Goal: Task Accomplishment & Management: Manage account settings

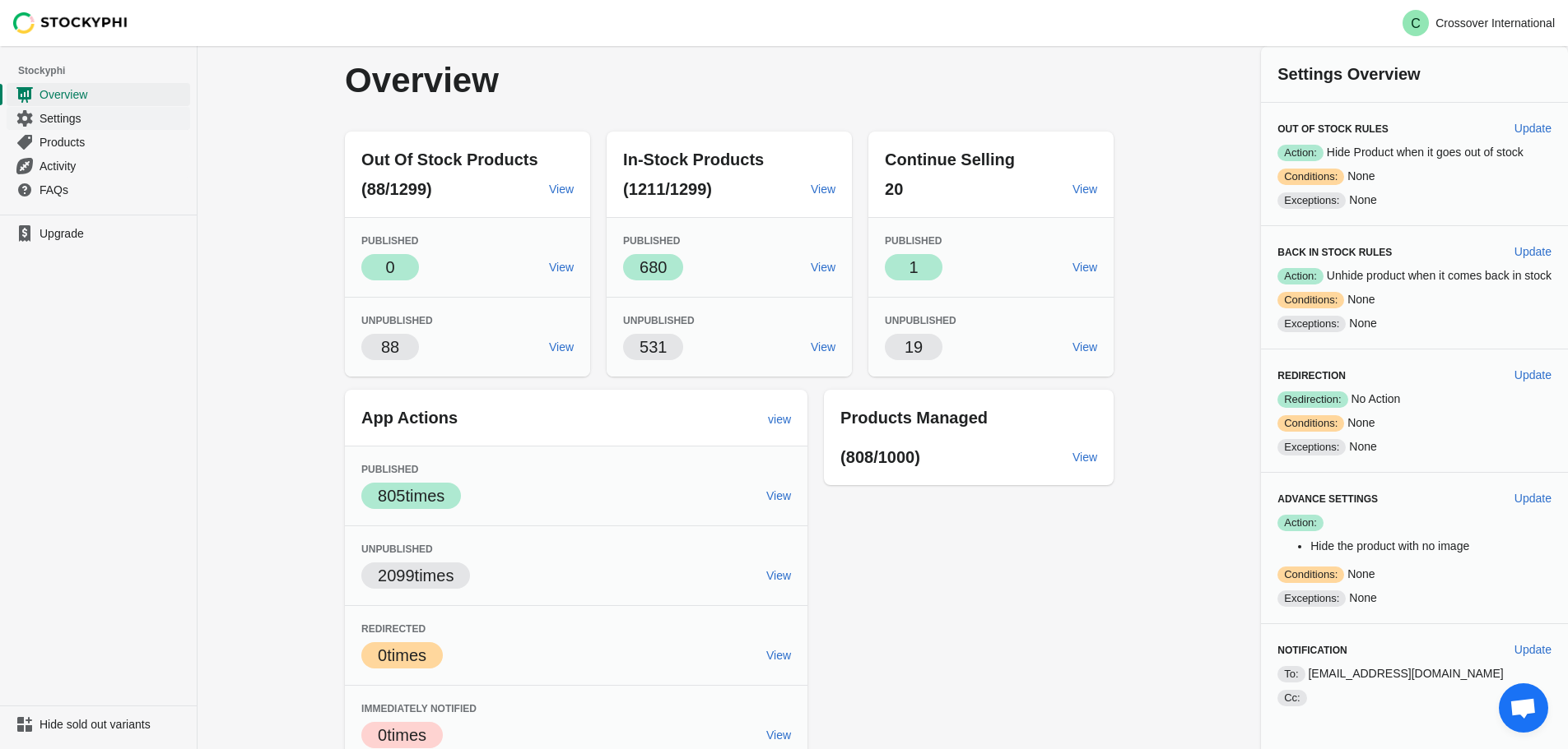
click at [64, 123] on span "Settings" at bounding box center [113, 118] width 147 height 16
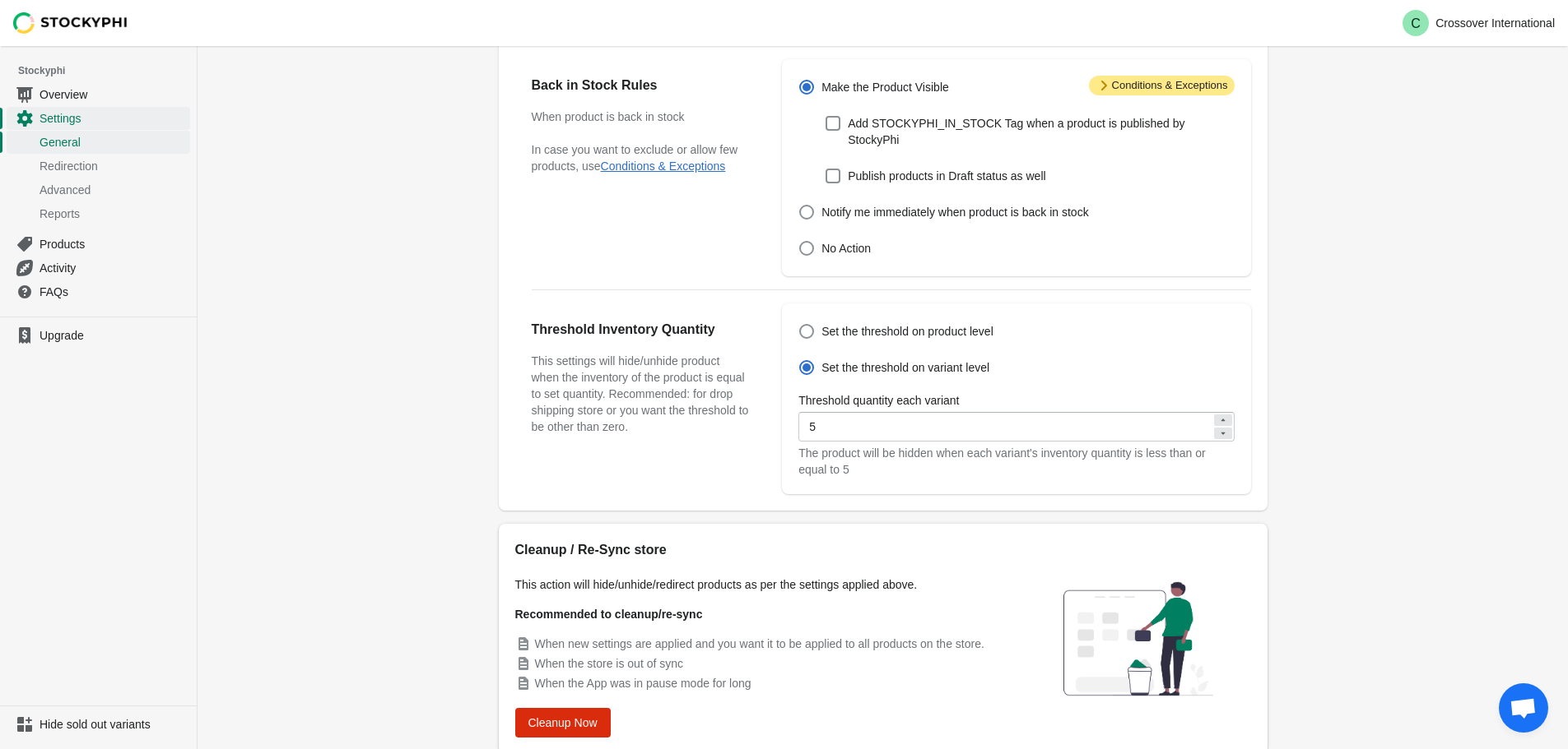
scroll to position [411, 0]
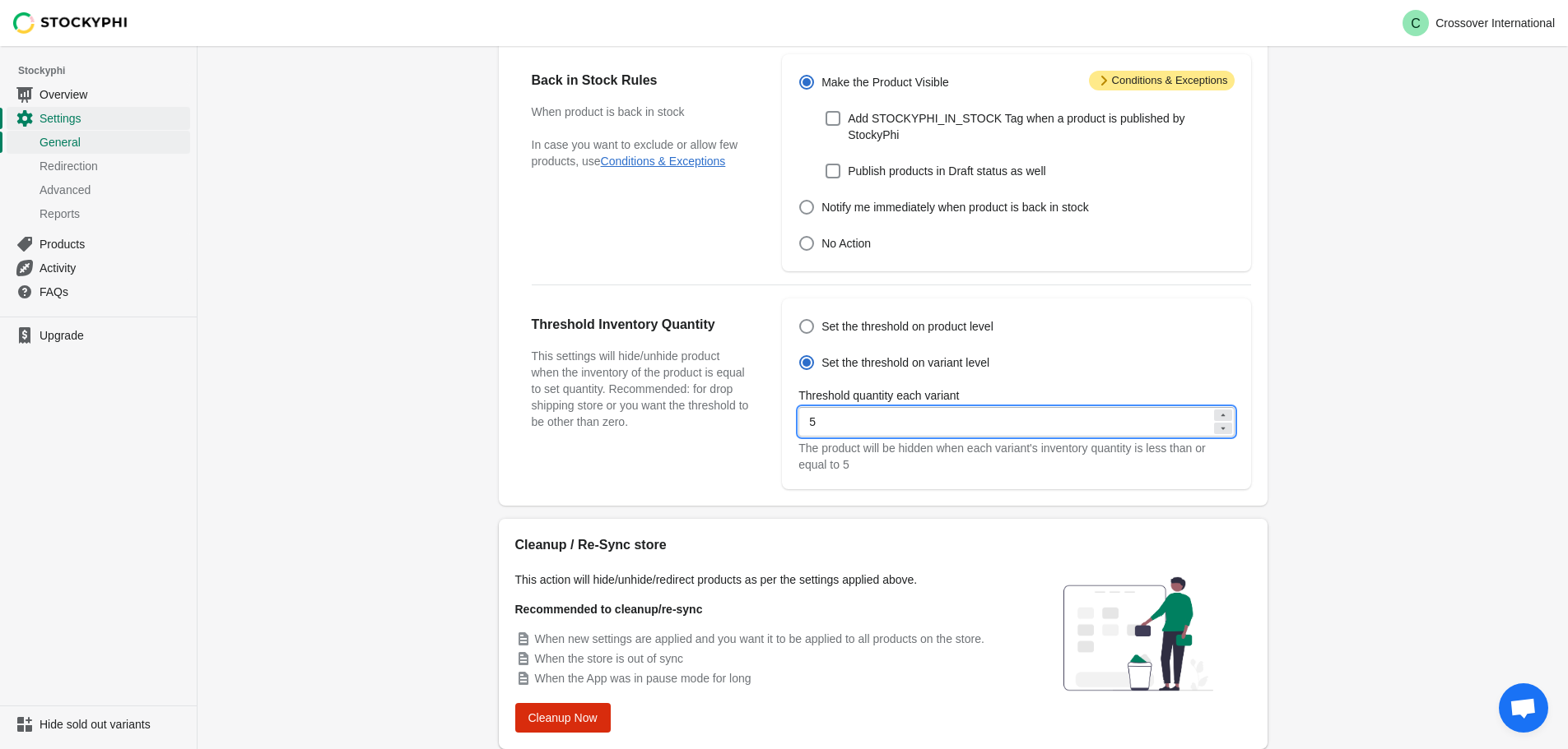
click at [925, 409] on input "5" at bounding box center [1004, 422] width 412 height 30
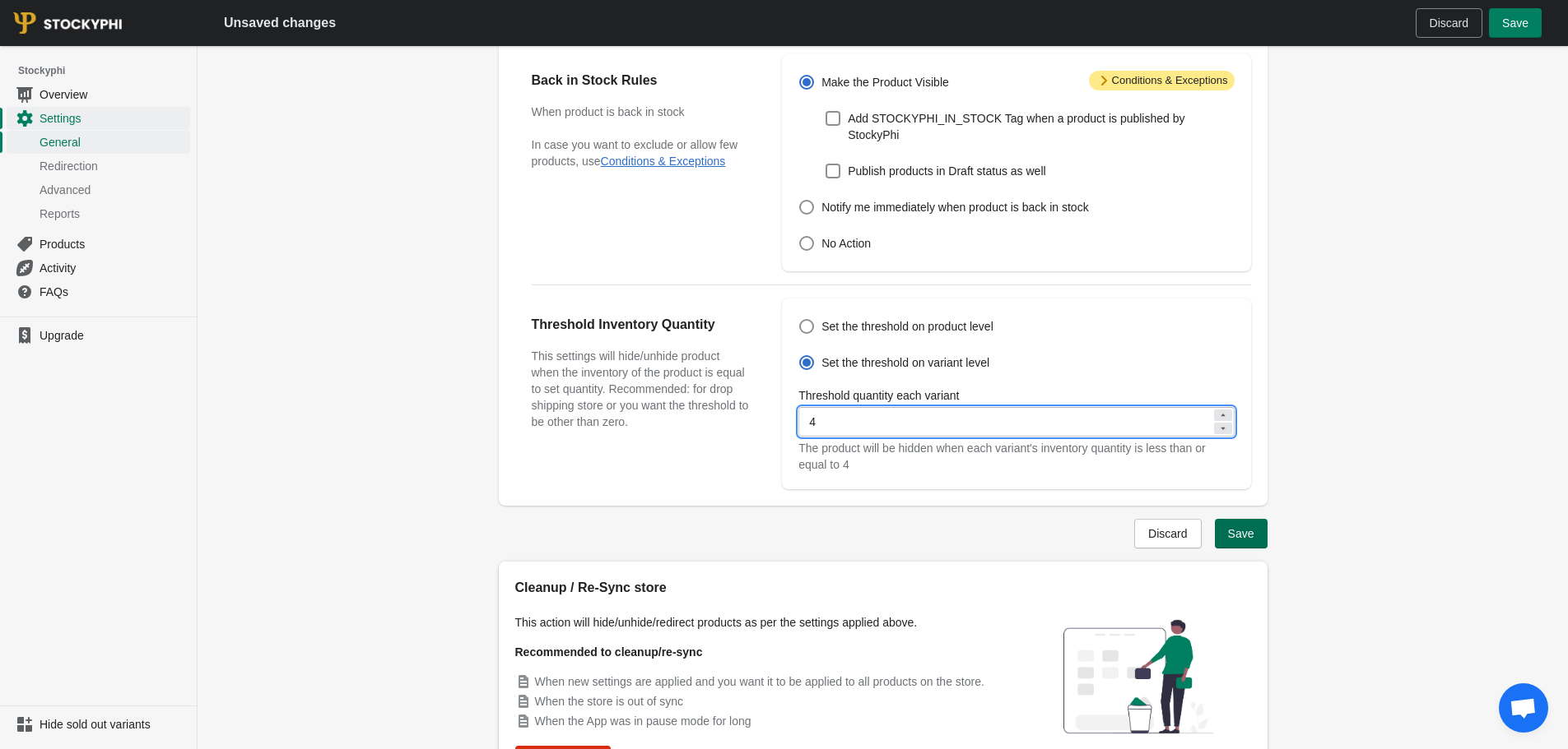
type input "4"
click at [1245, 528] on span "Save" at bounding box center [1240, 534] width 27 height 13
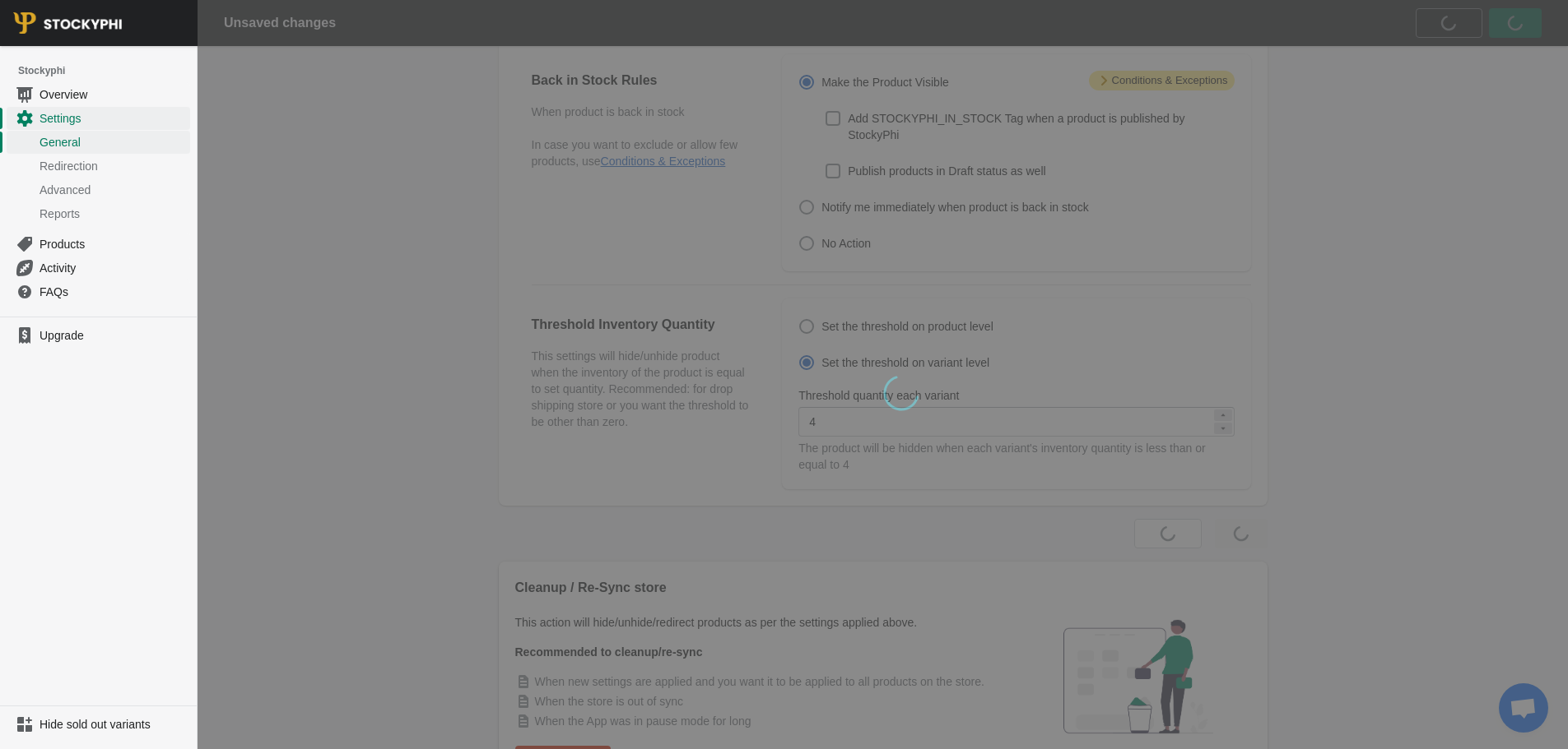
scroll to position [0, 0]
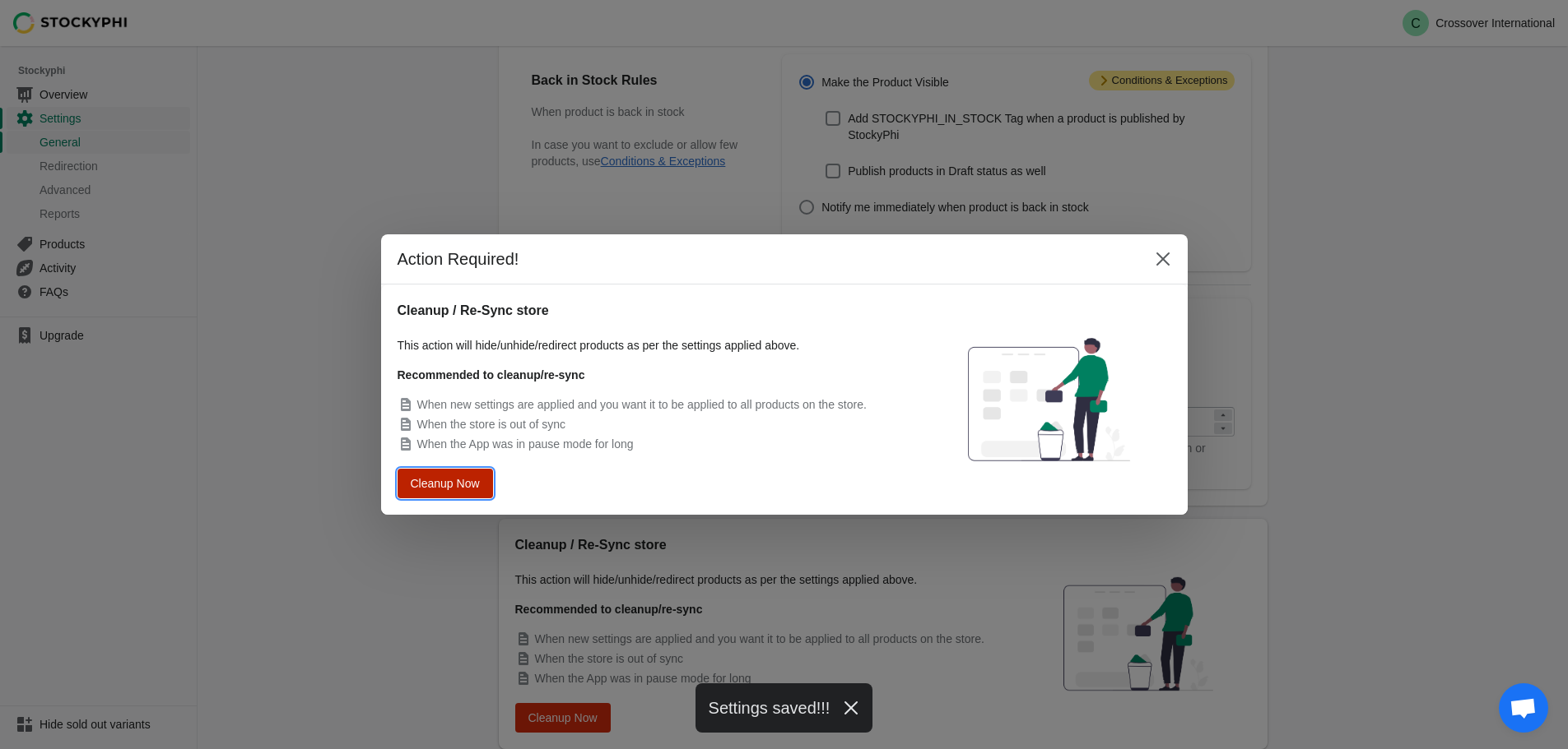
click at [434, 487] on span "Cleanup Now" at bounding box center [445, 483] width 68 height 13
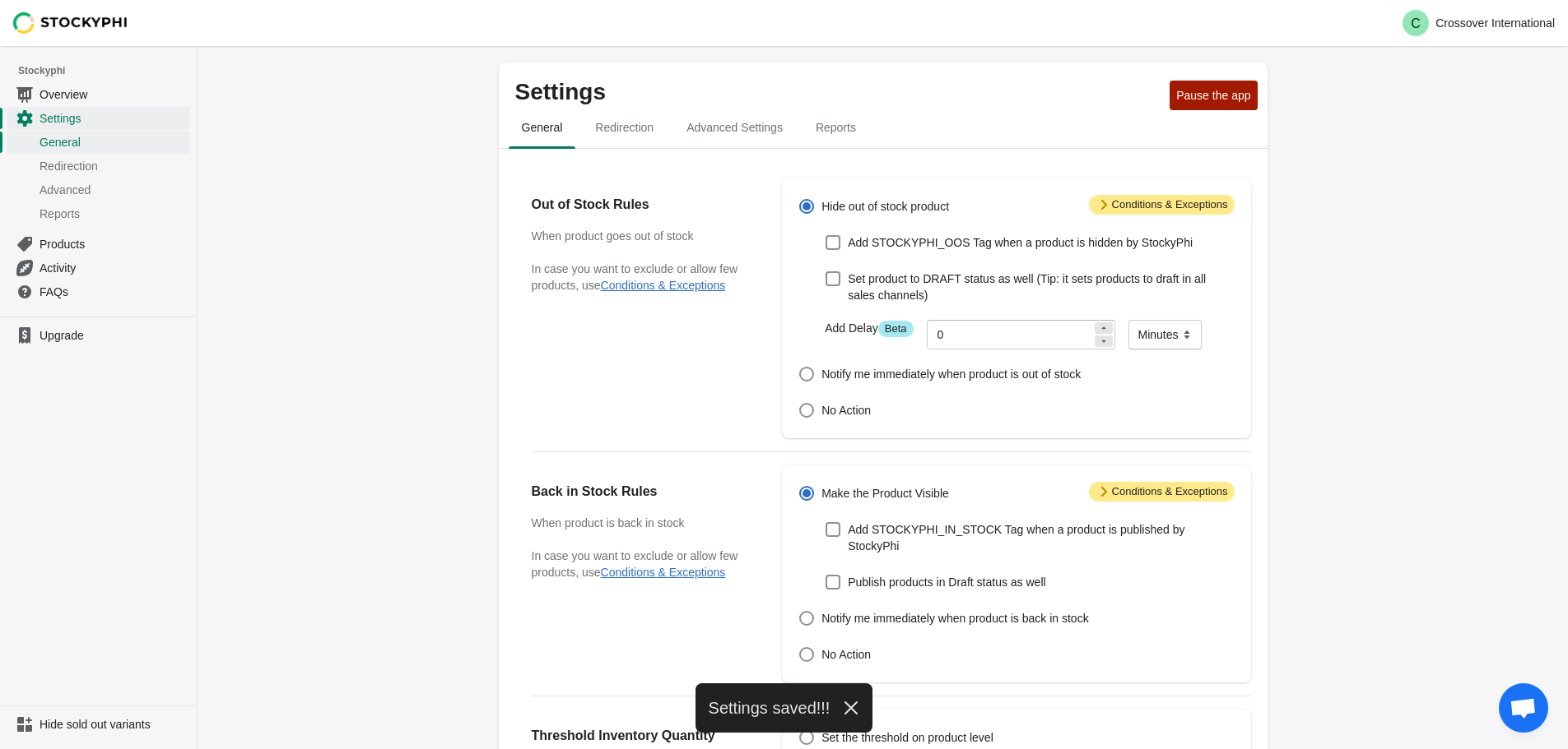
scroll to position [411, 0]
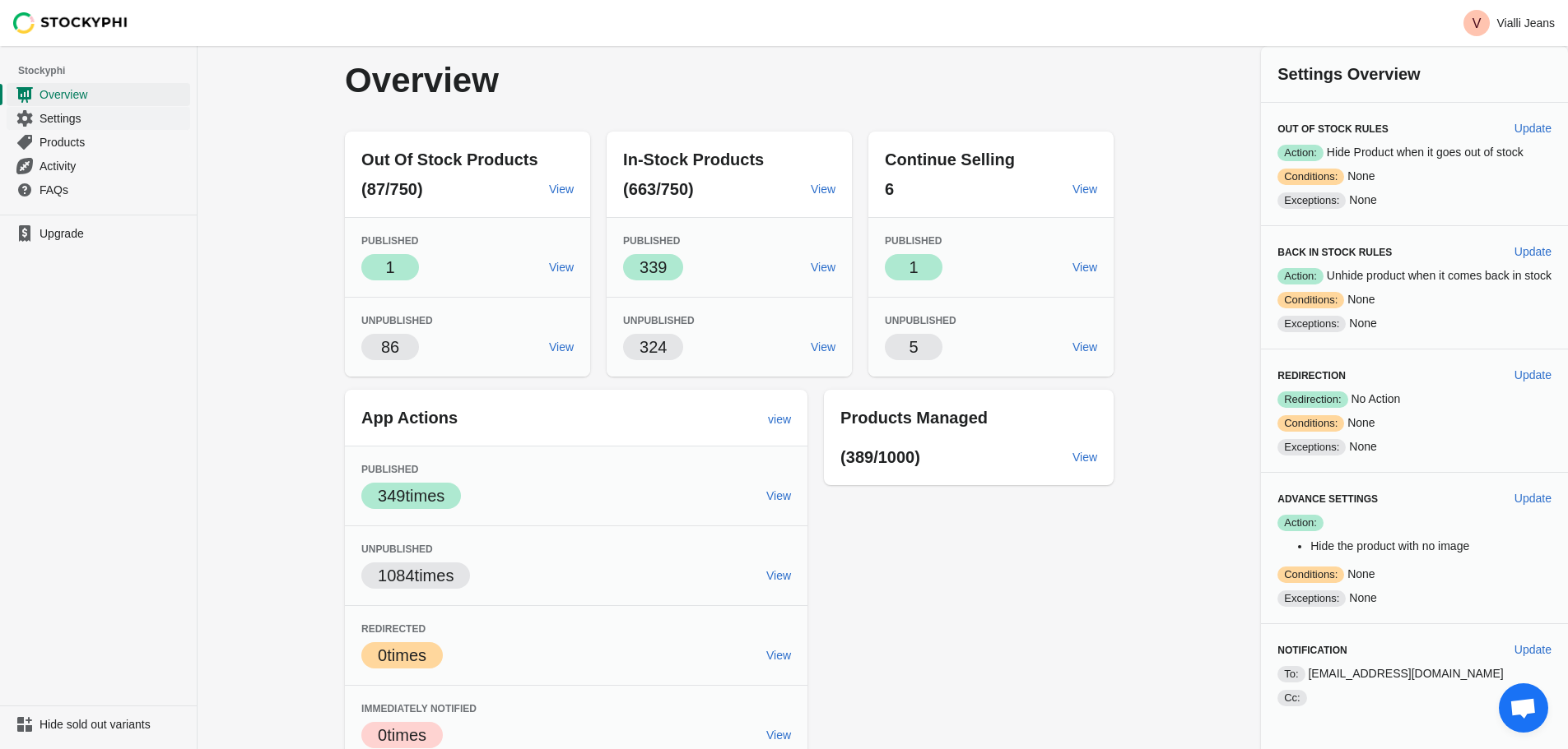
click at [76, 115] on span "Settings" at bounding box center [113, 118] width 147 height 16
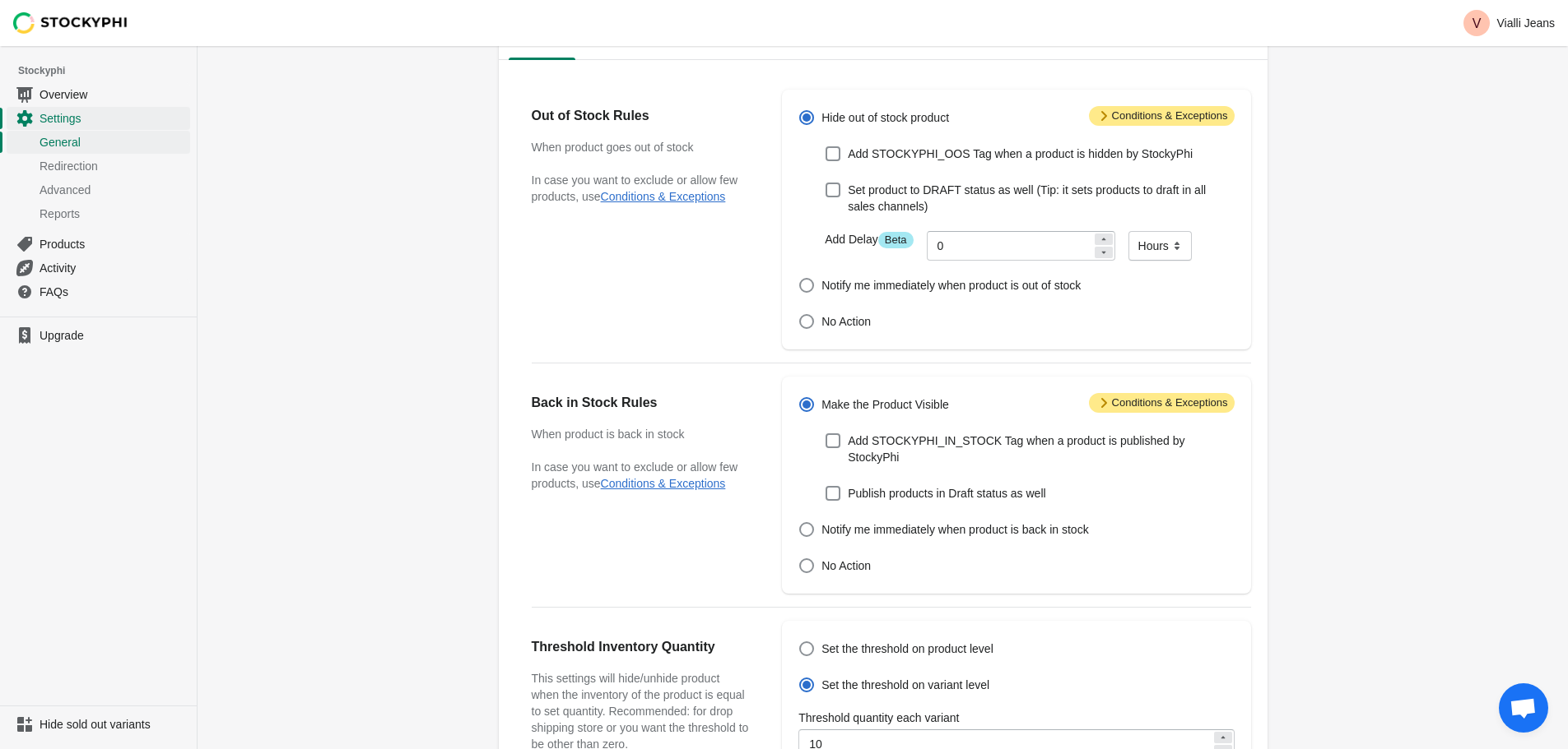
scroll to position [329, 0]
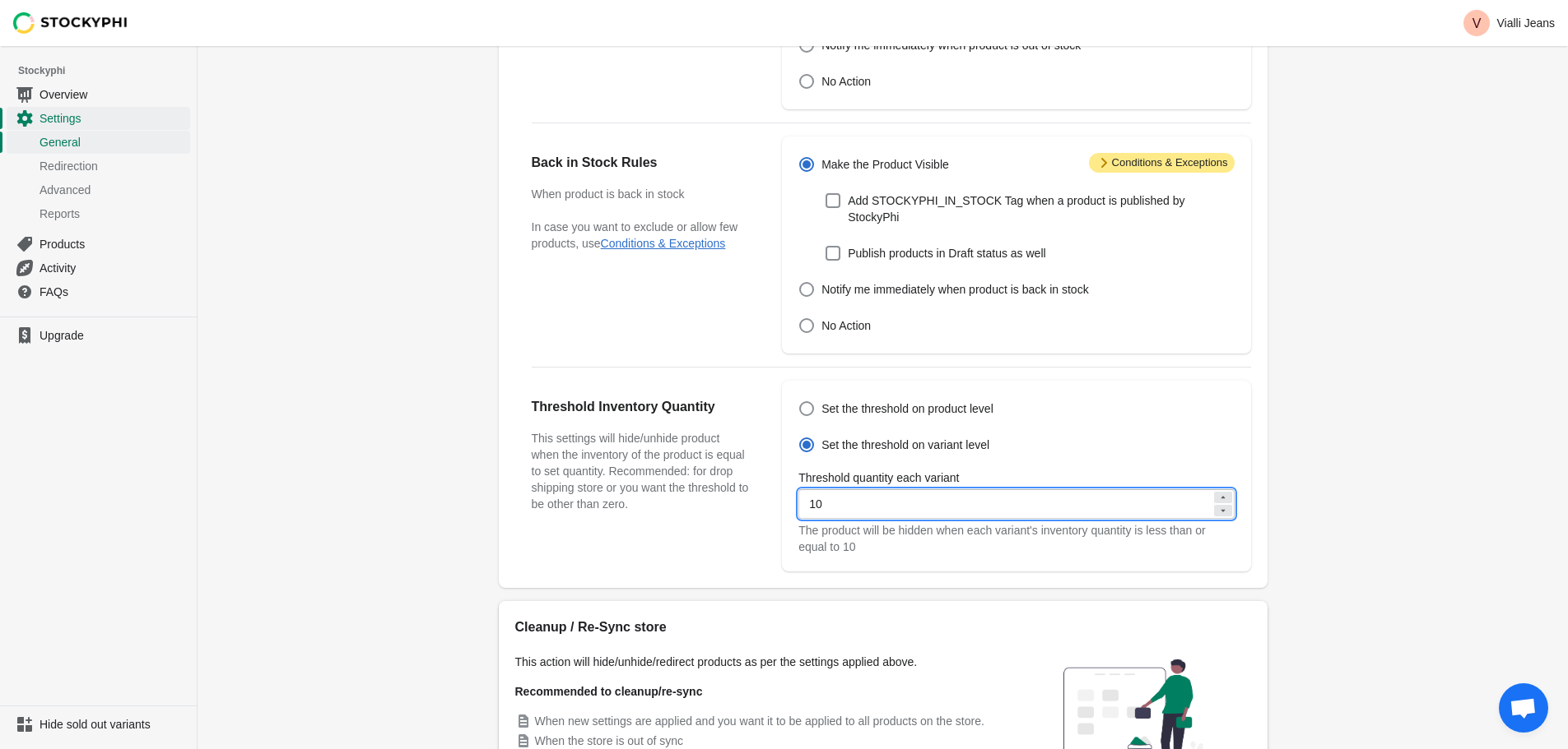
click at [1100, 495] on input "10" at bounding box center [1004, 504] width 412 height 30
type input "1"
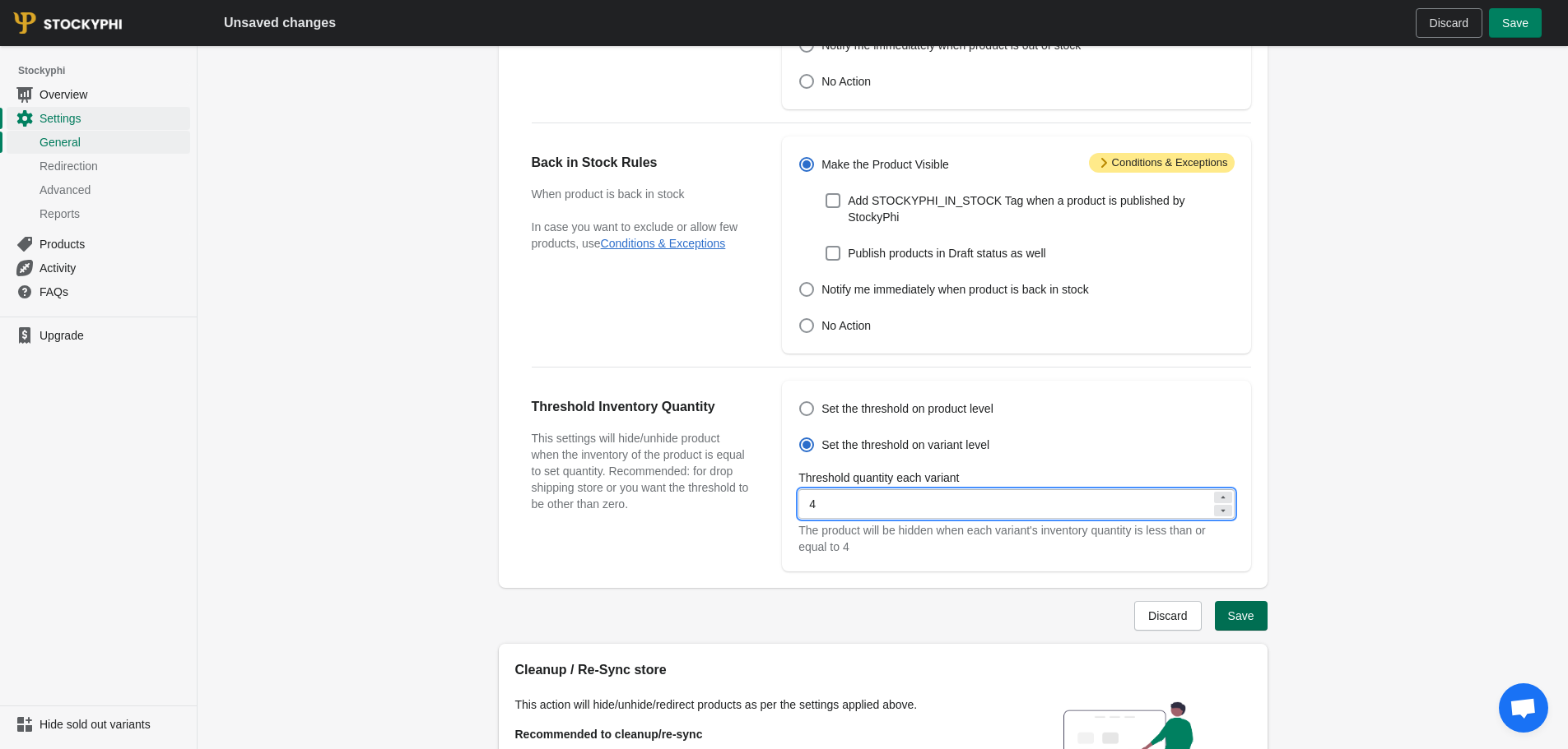
type input "4"
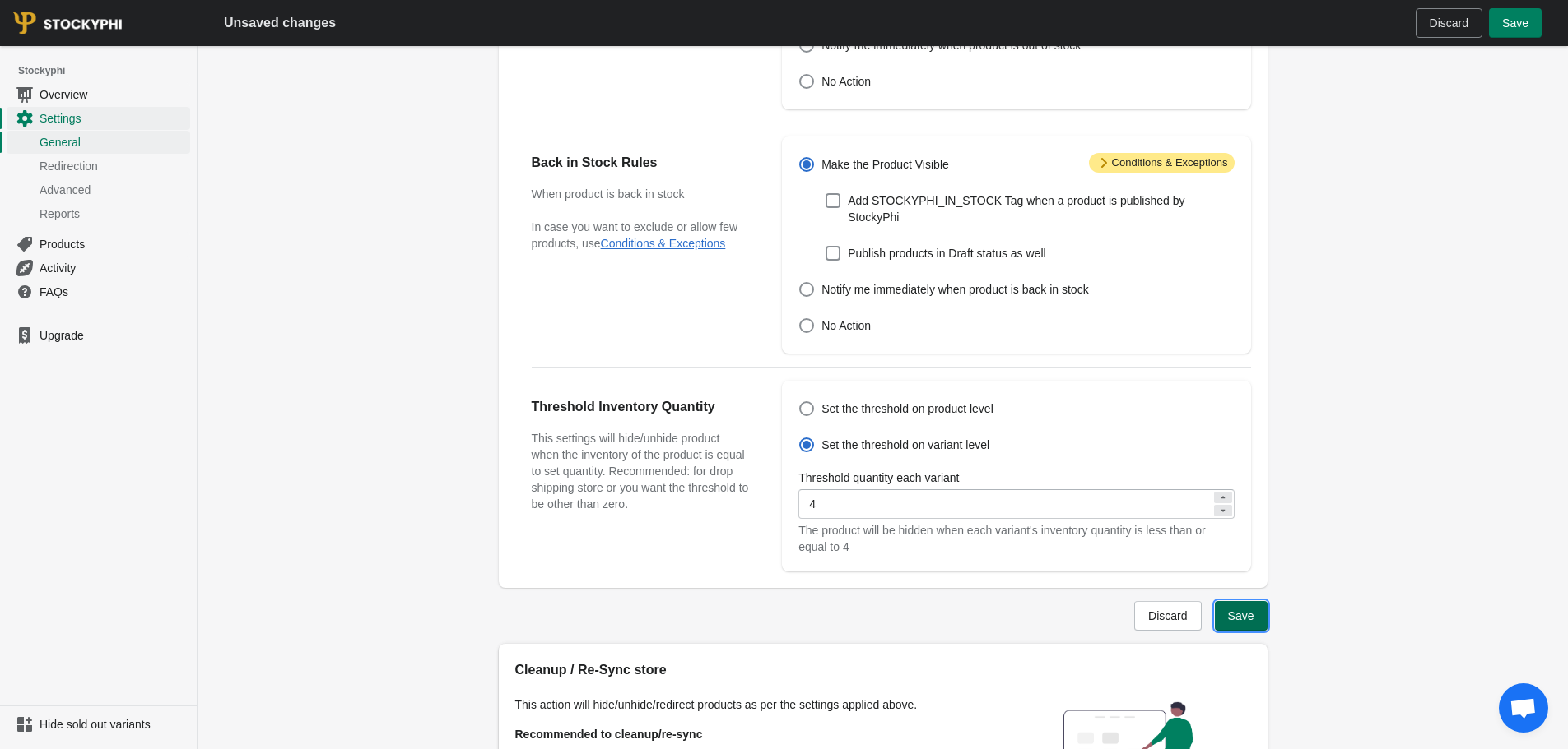
click at [1223, 601] on button "Save" at bounding box center [1241, 616] width 53 height 30
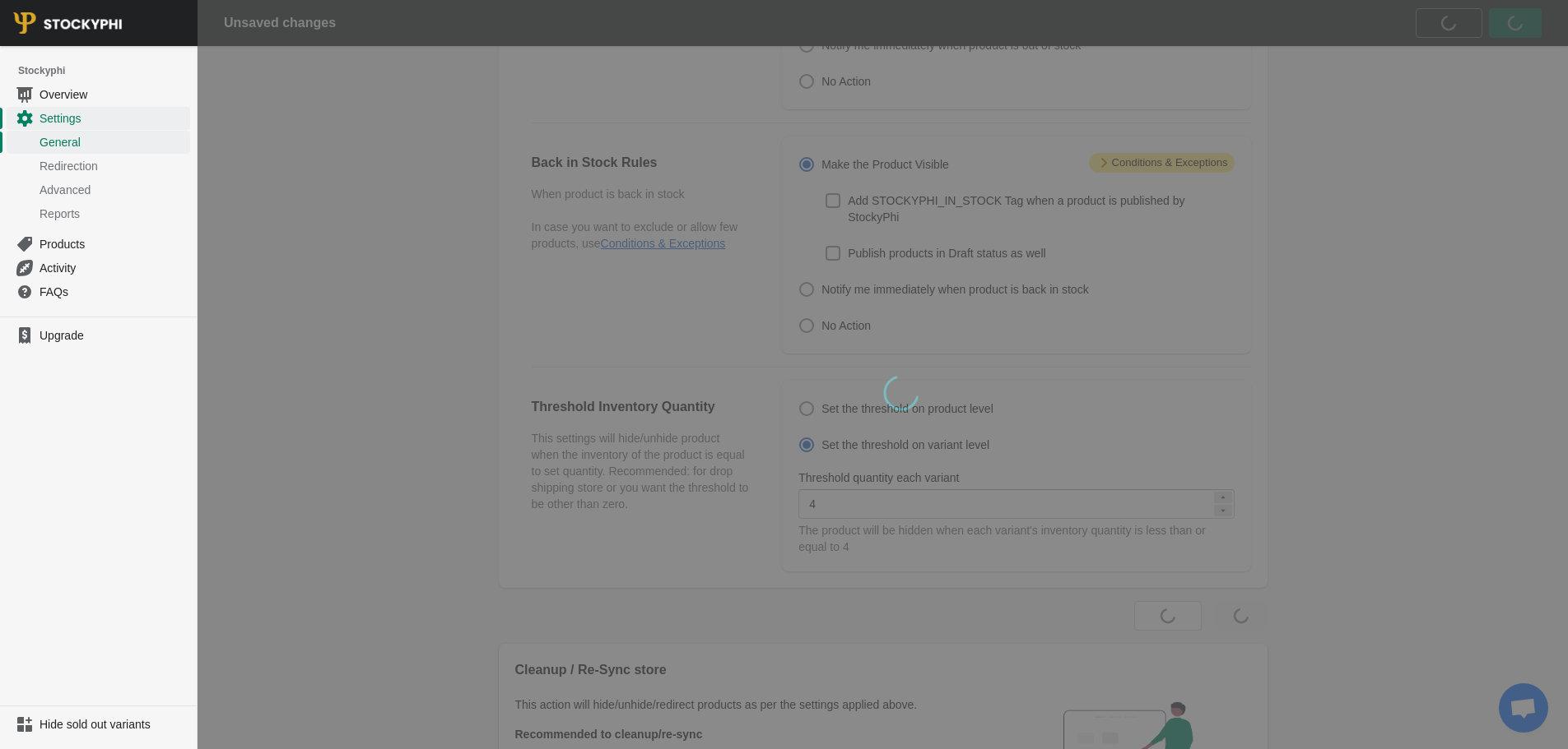
scroll to position [0, 0]
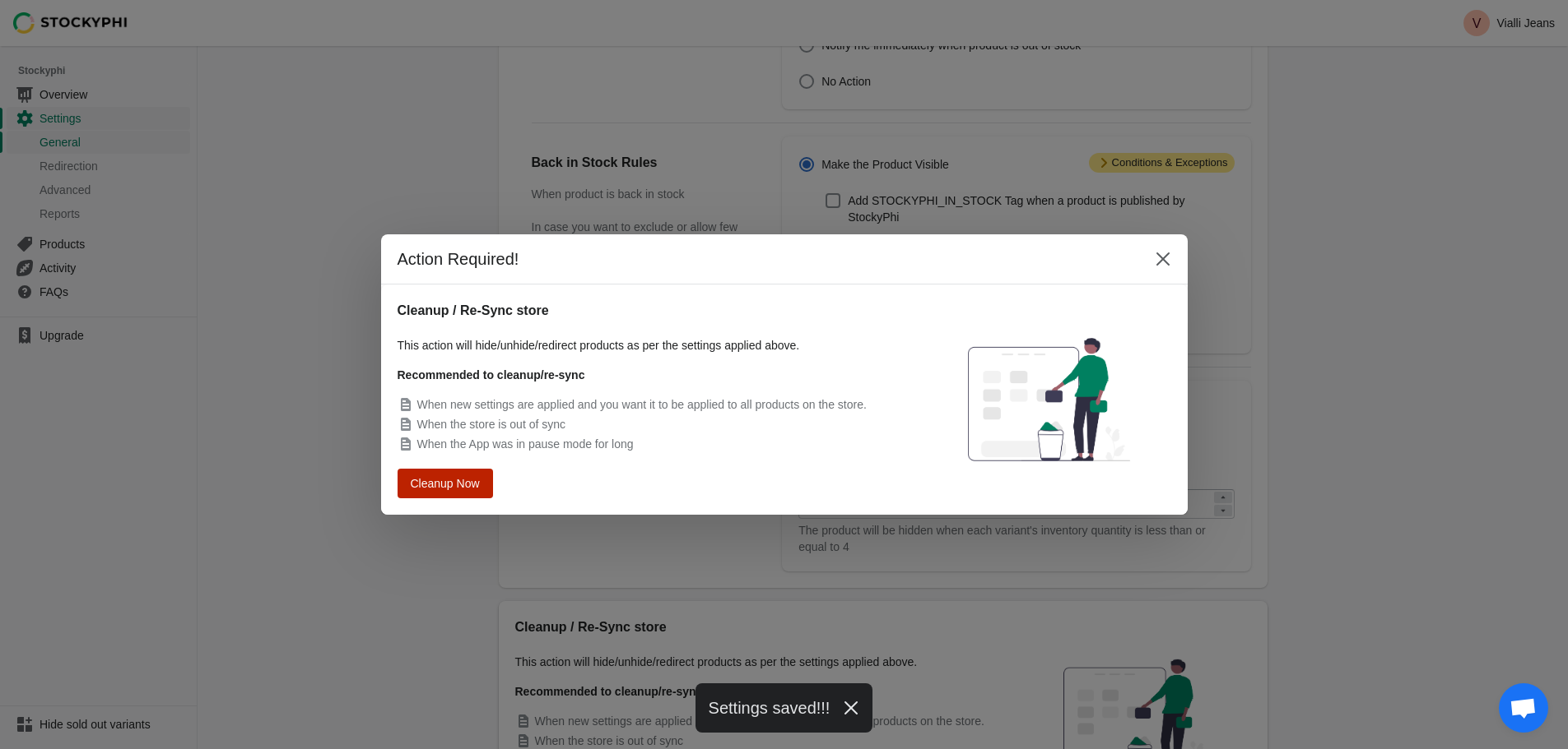
click at [429, 486] on span "Cleanup Now" at bounding box center [445, 484] width 63 height 12
